Goal: Task Accomplishment & Management: Use online tool/utility

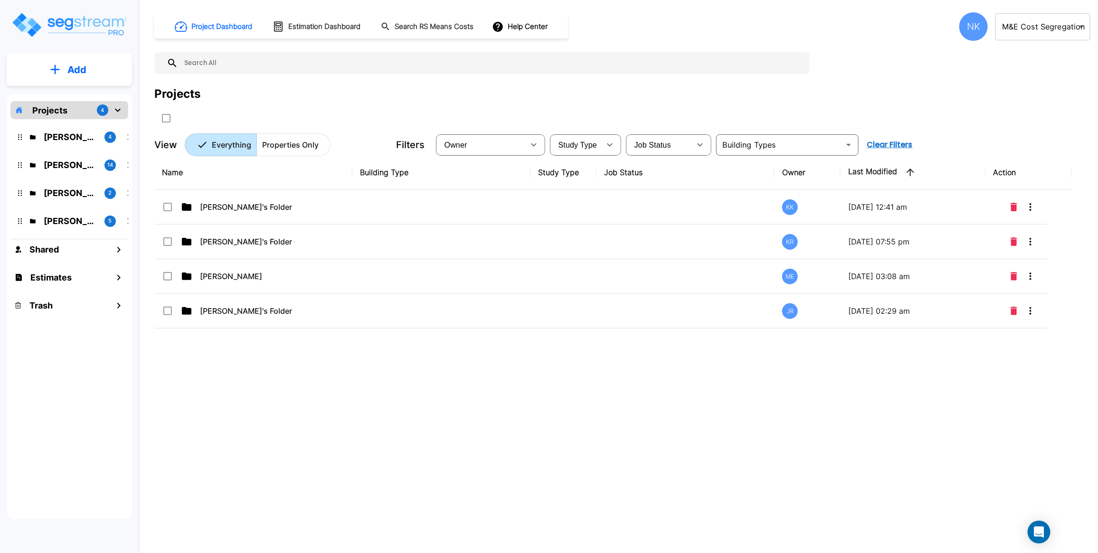
click at [1048, 33] on body "× Your report is being generated. Be patient! × We're working on your Modificat…" at bounding box center [549, 276] width 1098 height 553
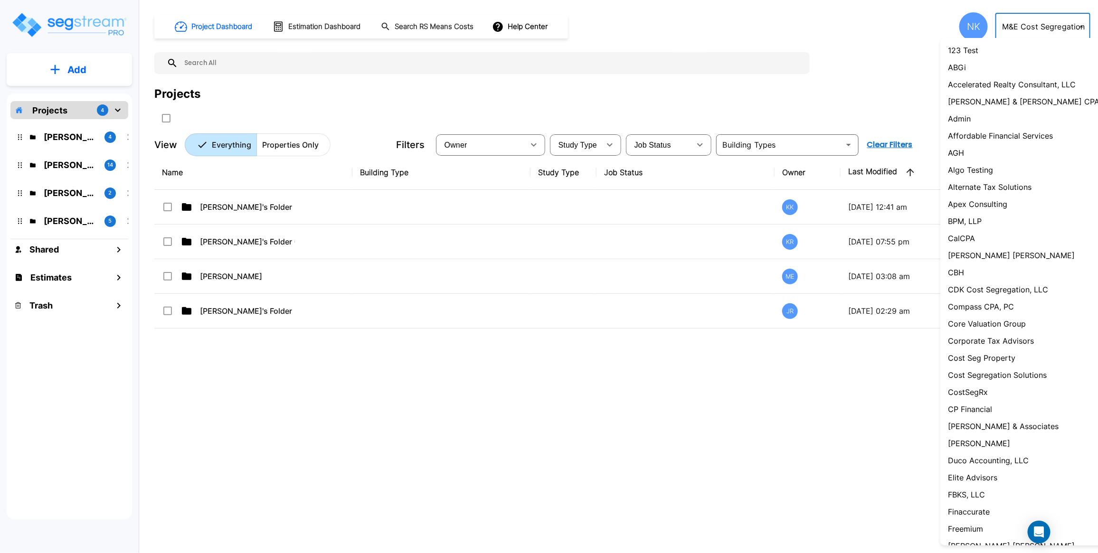
click at [988, 126] on li "Admin" at bounding box center [1028, 118] width 176 height 17
type input "1"
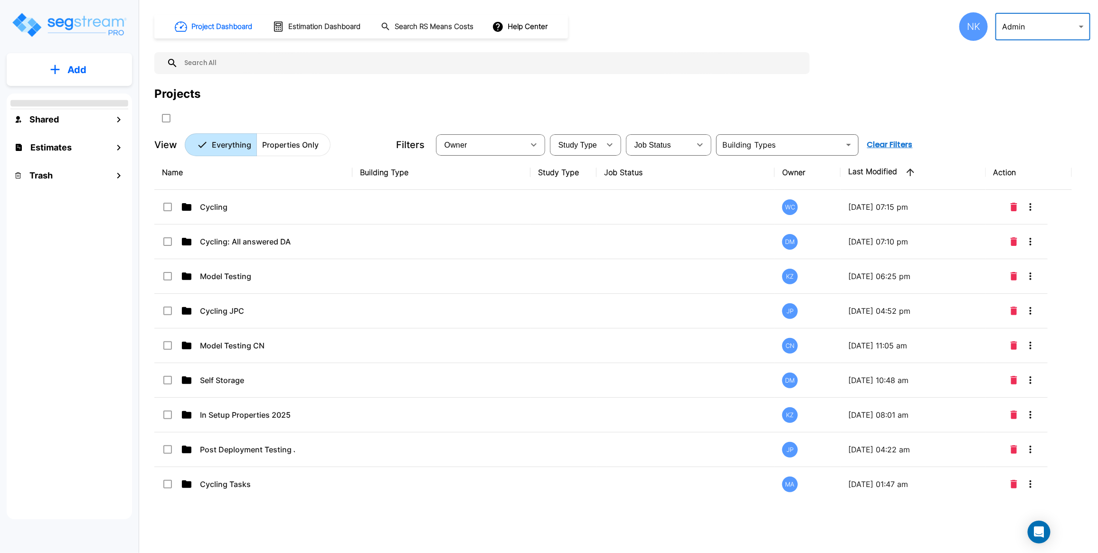
click at [296, 146] on p "Properties Only" at bounding box center [290, 144] width 56 height 11
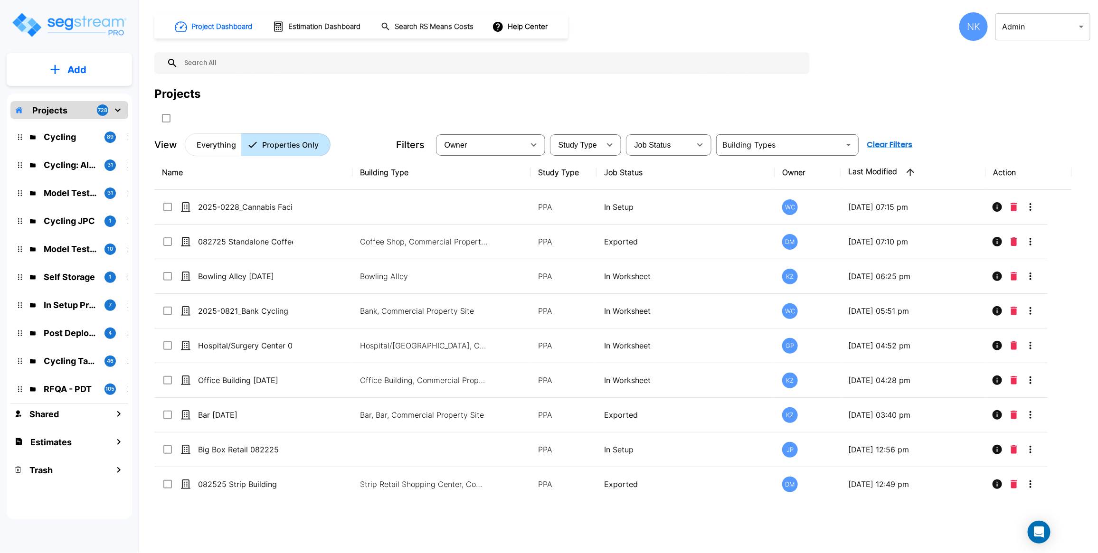
click at [512, 62] on input "text" at bounding box center [491, 63] width 627 height 22
paste input "2025-0811_PDT_Large Property_template"
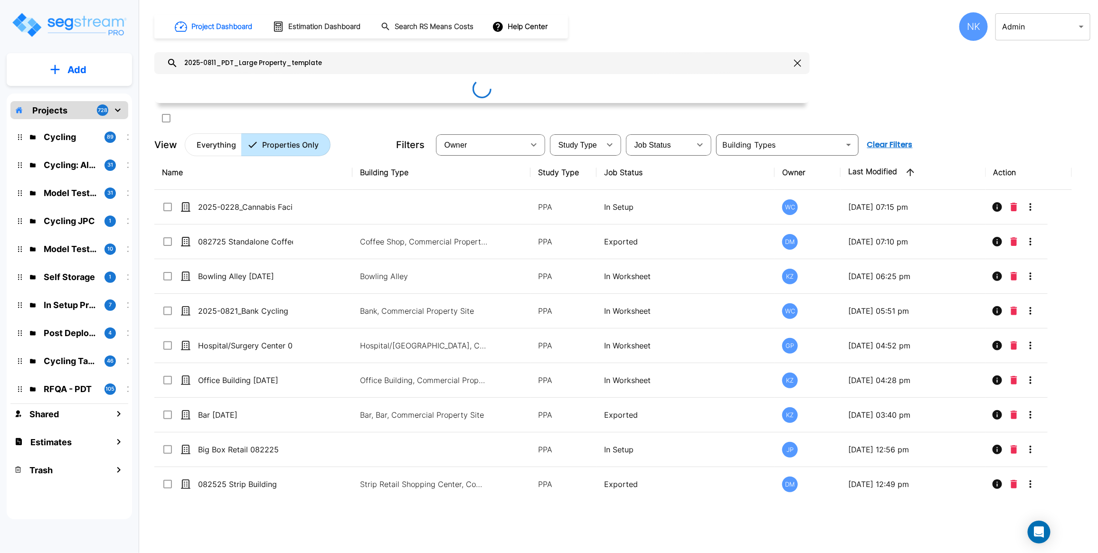
click at [514, 56] on input "2025-0811_PDT_Large Property_template" at bounding box center [484, 63] width 612 height 22
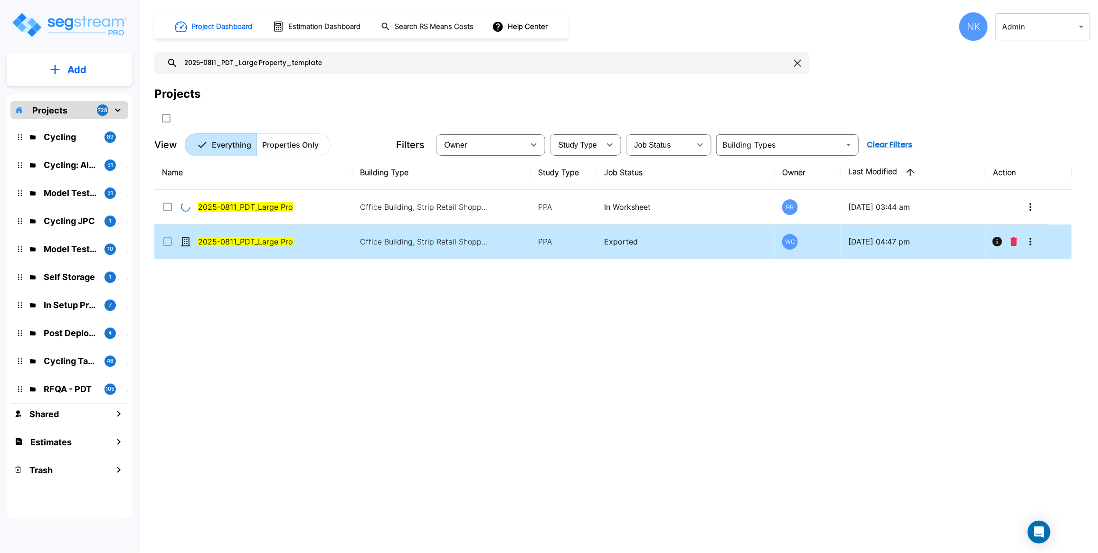
type input "2025-0811_PDT_Large Property_template"
click at [167, 244] on input "select row 2025-0811_PDT_Large Property_template" at bounding box center [166, 240] width 9 height 8
checkbox input "true"
click at [1029, 245] on icon "More-Options" at bounding box center [1030, 242] width 2 height 8
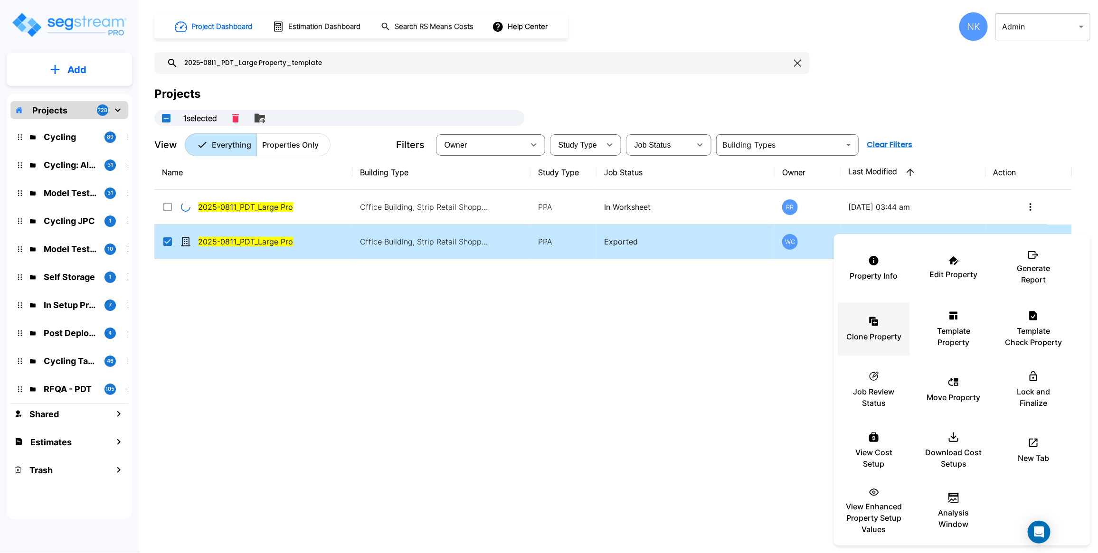
click at [889, 330] on div "Clone Property" at bounding box center [873, 328] width 57 height 47
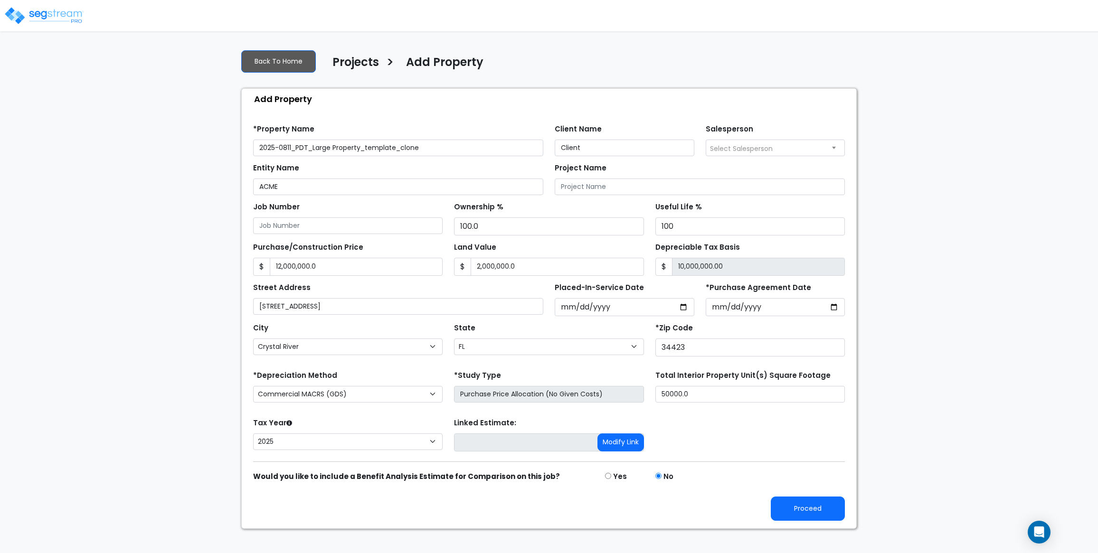
select select "Crystal River"
select select "FL"
select select "2025"
click at [794, 516] on button "Proceed" at bounding box center [807, 509] width 74 height 24
type input "12000000"
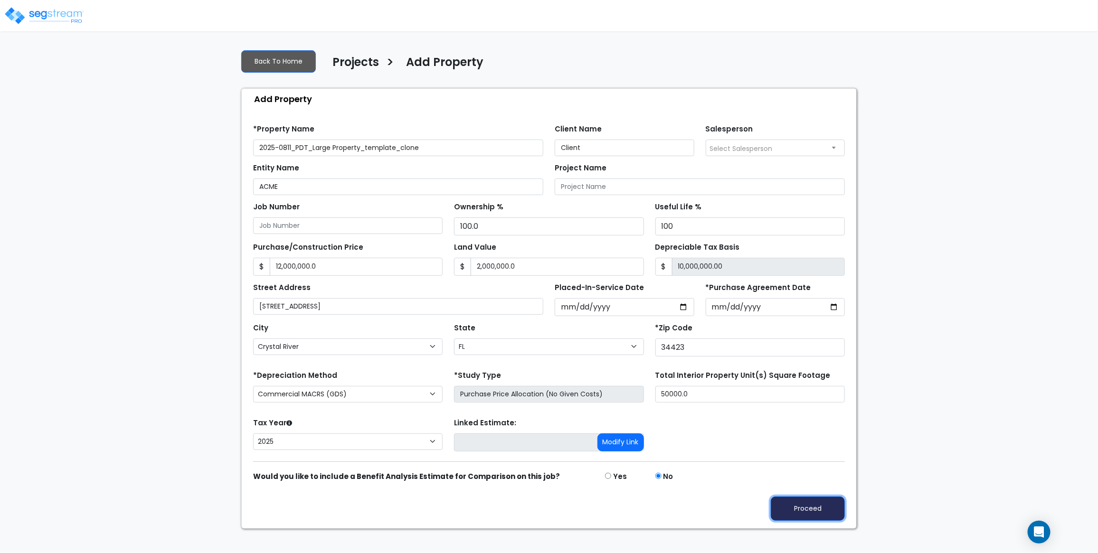
type input "2000000"
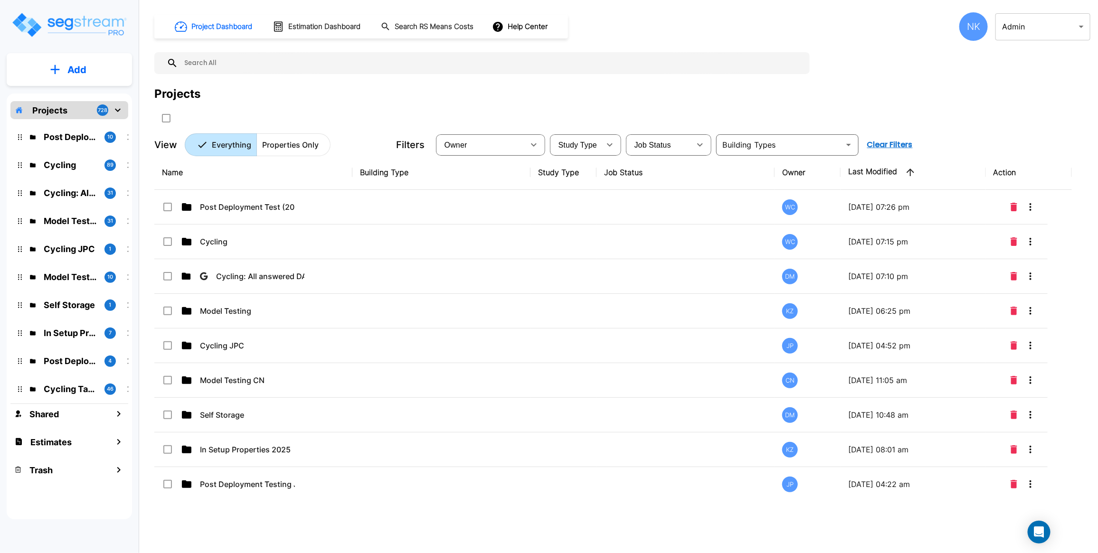
click at [433, 62] on input "text" at bounding box center [491, 63] width 627 height 22
paste input "2025-0811_PDT_Large Property_template"
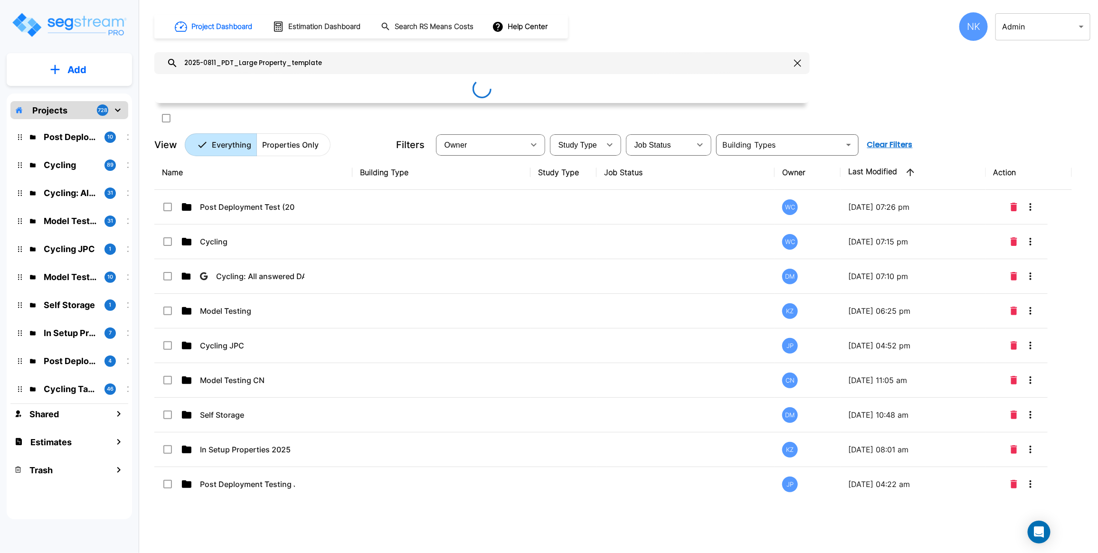
type input "2025-0811_PDT_Large Property_template"
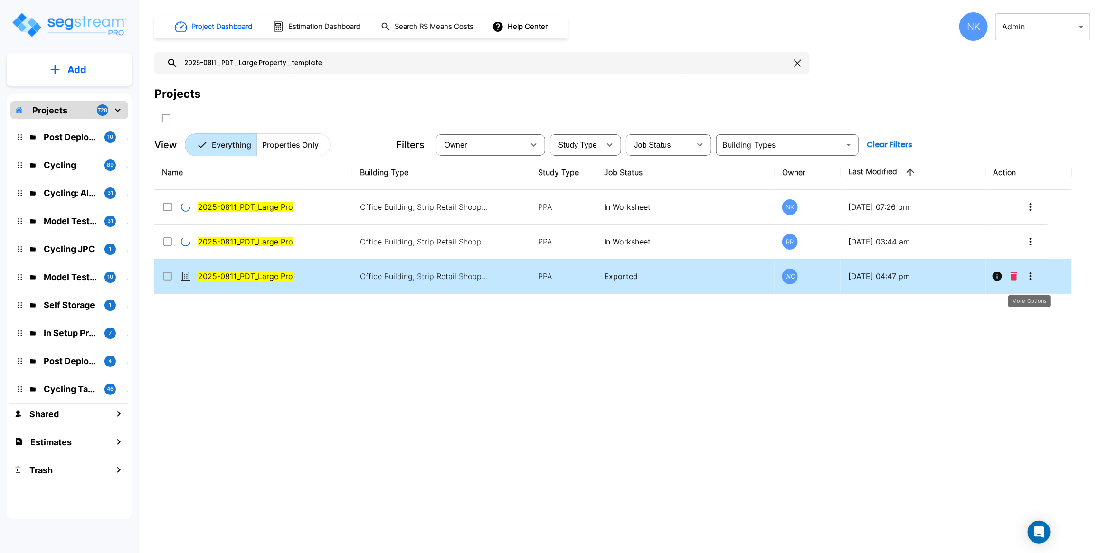
click at [1029, 280] on icon "More-Options" at bounding box center [1029, 276] width 11 height 11
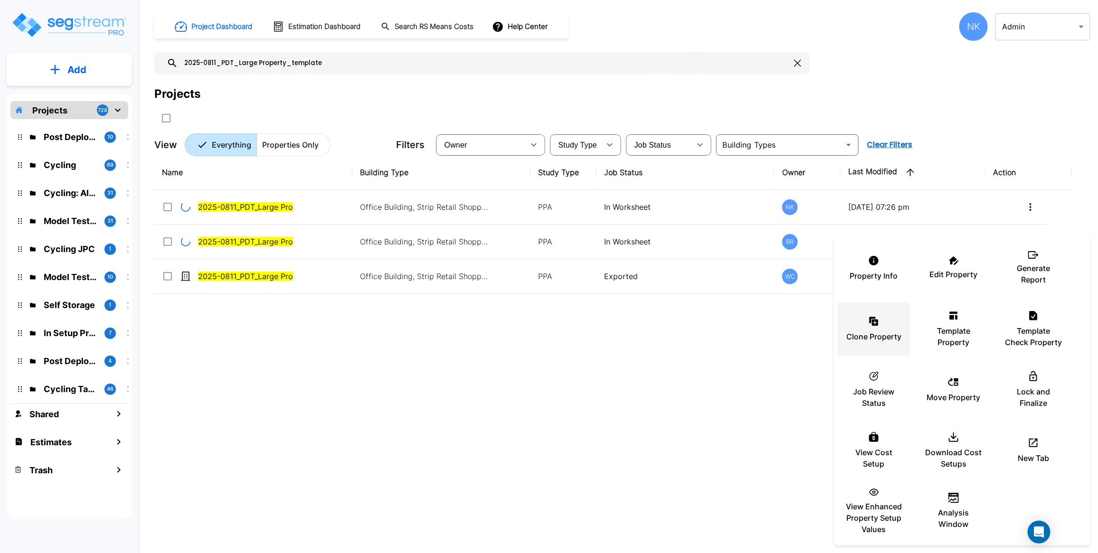
click at [882, 331] on p "Clone Property" at bounding box center [873, 336] width 55 height 11
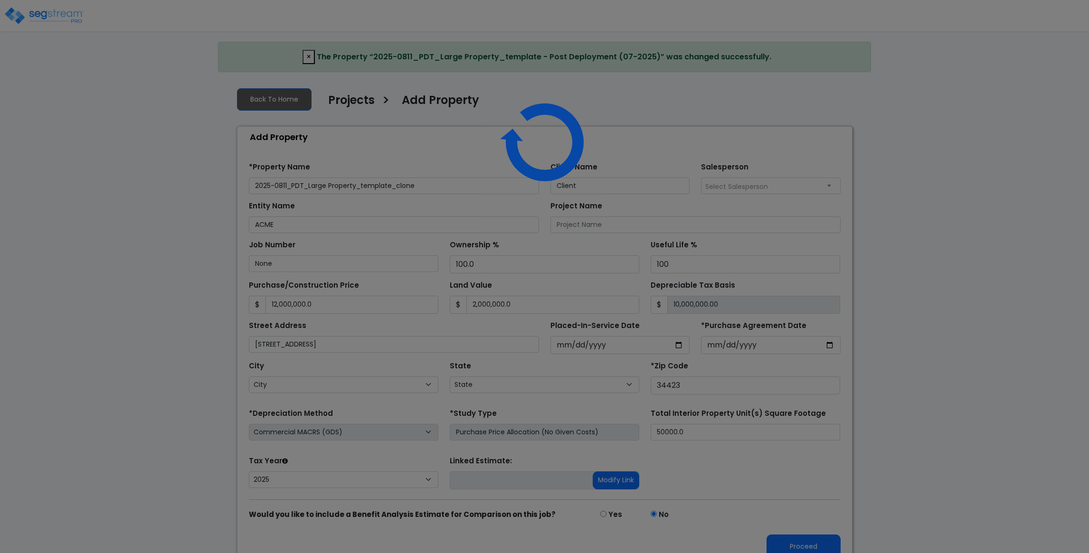
select select "2025"
select select "FL"
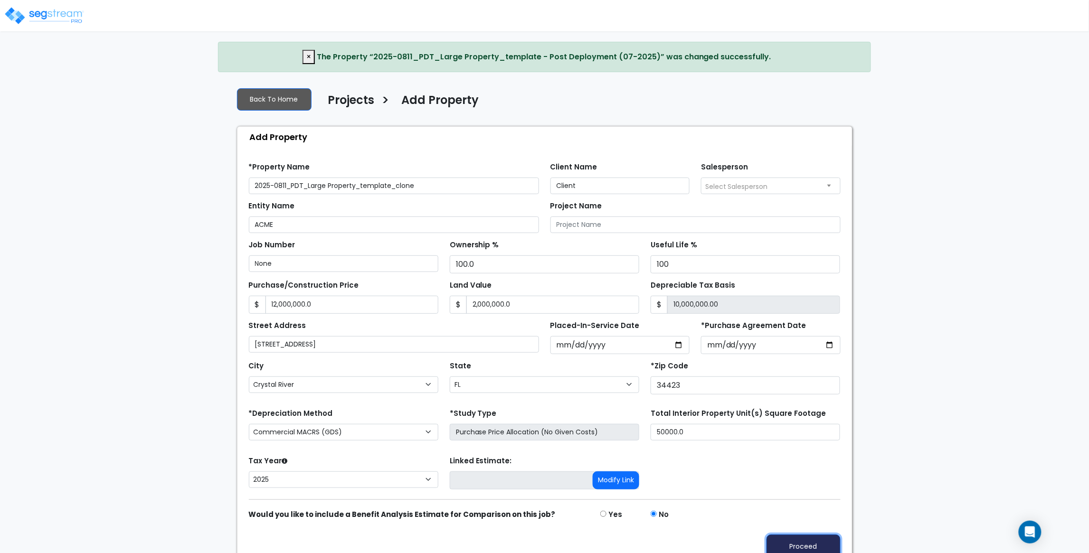
click at [789, 552] on button "Proceed" at bounding box center [803, 547] width 74 height 24
type input "12000000"
type input "2000000"
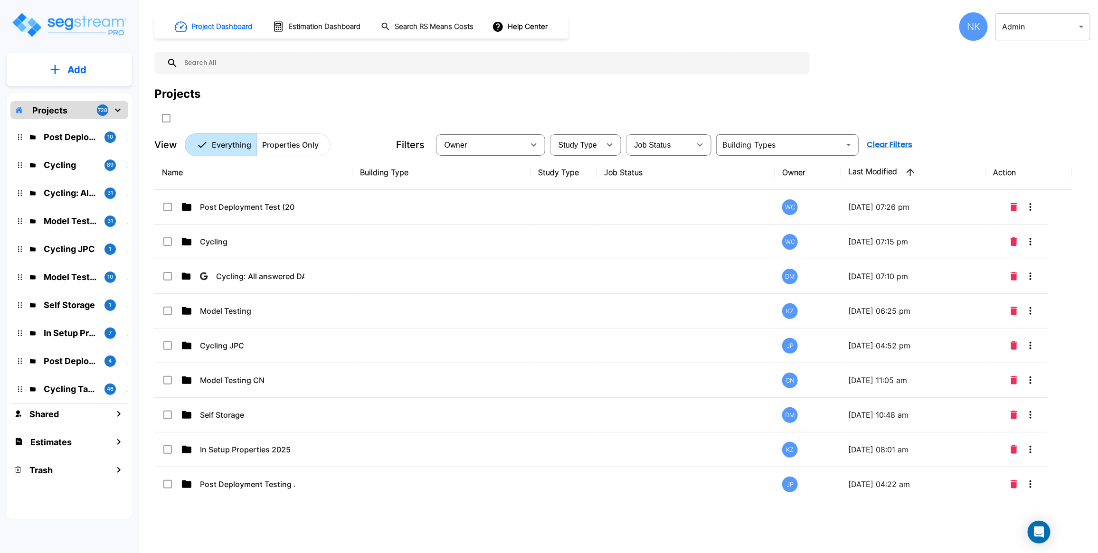
click at [478, 56] on input "text" at bounding box center [491, 63] width 627 height 22
paste input "2025-0811_PDT_Large Property_template"
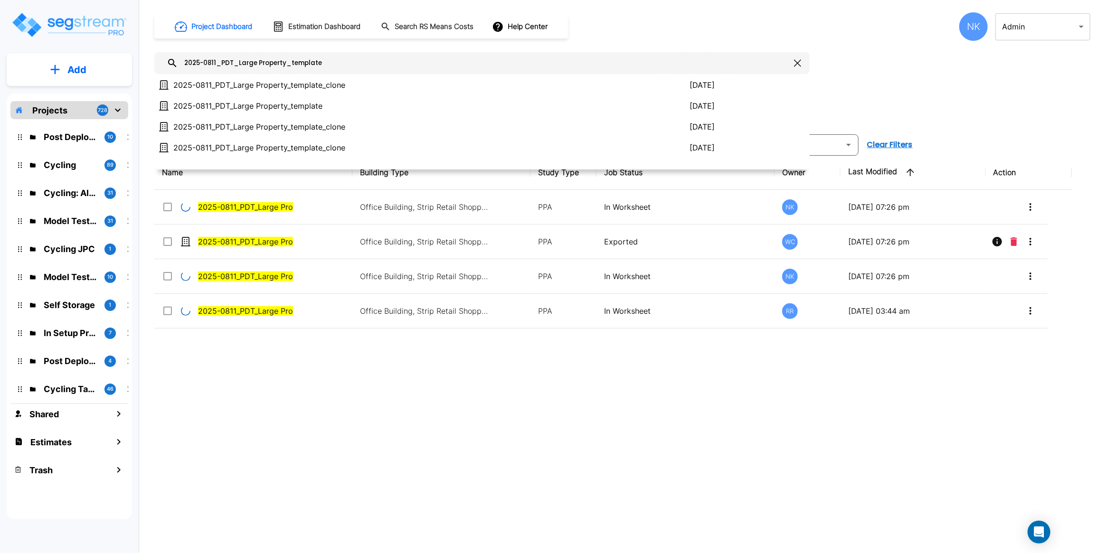
type input "2025-0811_PDT_Large Property_template"
